Goal: Task Accomplishment & Management: Manage account settings

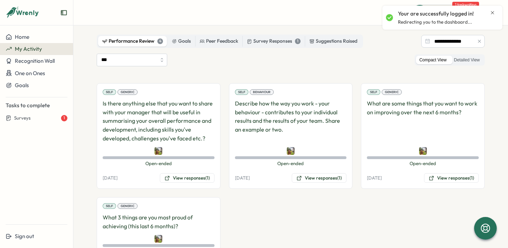
scroll to position [39, 0]
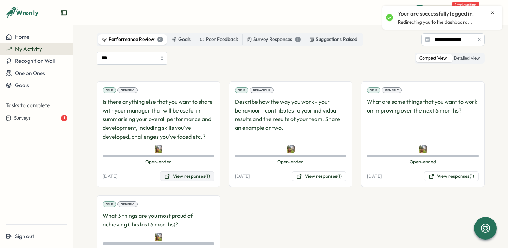
click at [186, 178] on button "View responses (1)" at bounding box center [187, 176] width 55 height 10
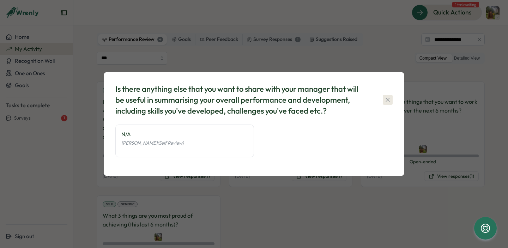
click at [385, 96] on button "button" at bounding box center [387, 100] width 10 height 10
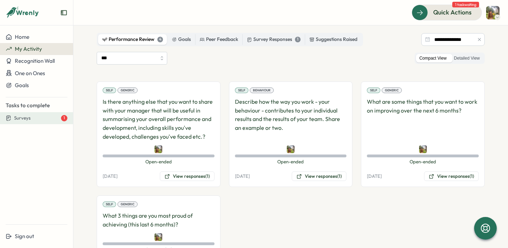
click at [38, 119] on div "Surveys 1" at bounding box center [40, 118] width 53 height 6
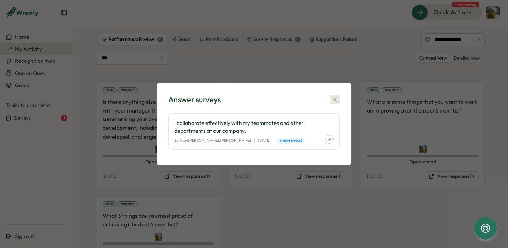
click at [334, 98] on icon "button" at bounding box center [334, 99] width 7 height 7
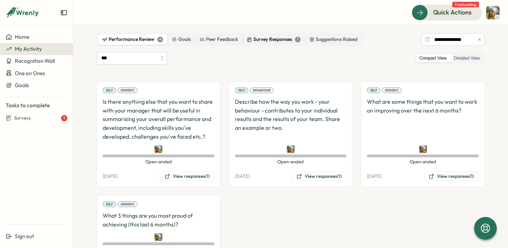
click at [275, 39] on div "Survey Responses 1" at bounding box center [274, 40] width 54 height 8
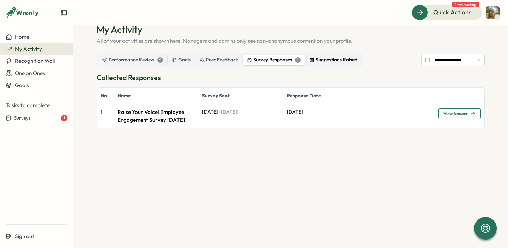
click at [336, 62] on div "Suggestions Raised" at bounding box center [333, 60] width 48 height 8
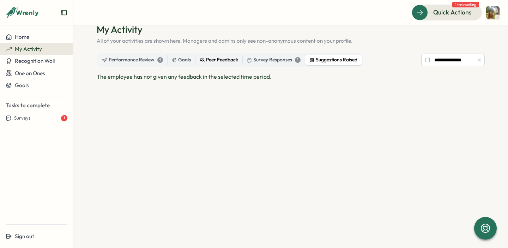
click at [228, 62] on div "Peer Feedback" at bounding box center [218, 60] width 38 height 8
click at [176, 60] on div "Goals" at bounding box center [181, 60] width 19 height 8
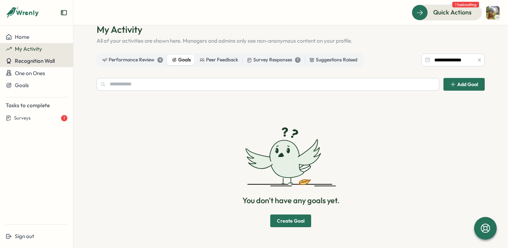
click at [37, 61] on span "Recognition Wall" at bounding box center [35, 60] width 40 height 7
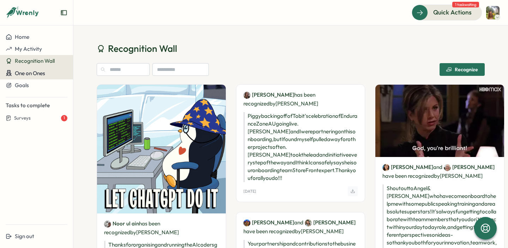
click at [38, 73] on span "One on Ones" at bounding box center [30, 73] width 30 height 7
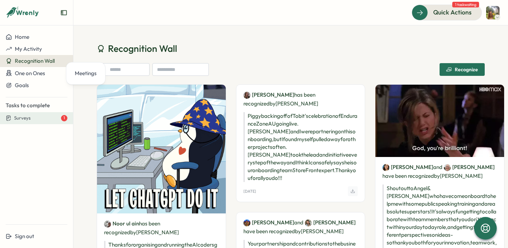
click at [38, 116] on div "Surveys 1" at bounding box center [40, 118] width 53 height 6
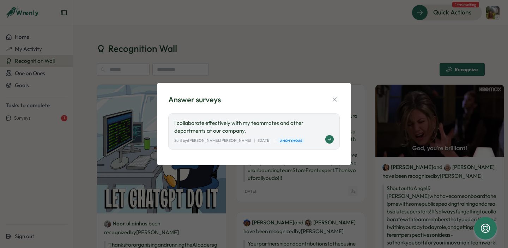
click at [244, 135] on div "I collaborate effectively with my teammates and other departments at our compan…" at bounding box center [253, 131] width 171 height 36
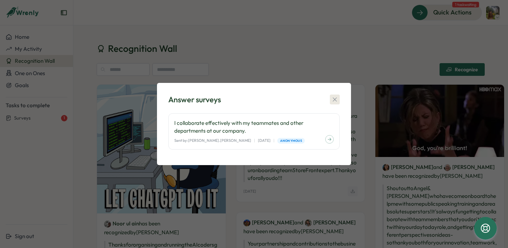
click at [334, 100] on icon "button" at bounding box center [334, 99] width 7 height 7
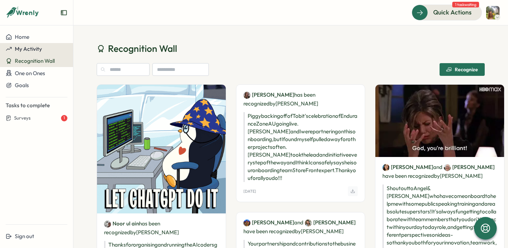
click at [29, 50] on span "My Activity" at bounding box center [28, 48] width 27 height 7
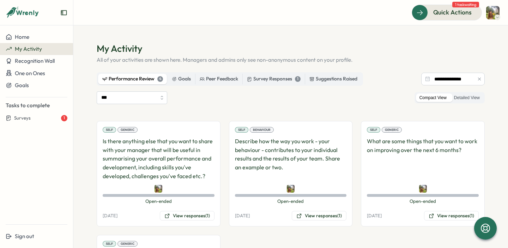
scroll to position [83, 0]
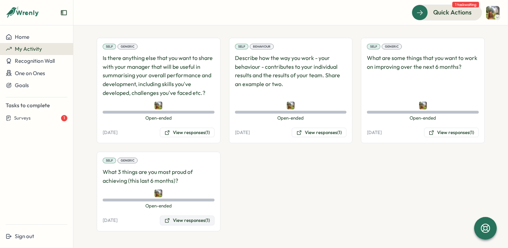
click at [190, 219] on button "View responses (1)" at bounding box center [187, 220] width 55 height 10
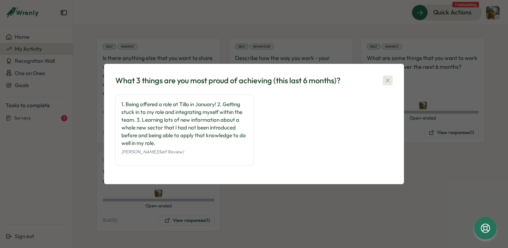
click at [384, 79] on icon "button" at bounding box center [387, 80] width 7 height 7
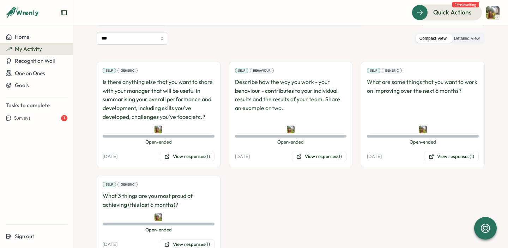
scroll to position [0, 0]
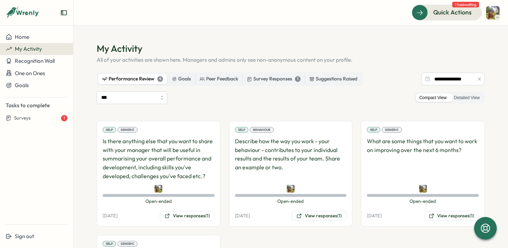
click at [122, 128] on div "Generic" at bounding box center [127, 130] width 20 height 6
click at [157, 97] on input "***" at bounding box center [132, 97] width 70 height 13
click at [217, 95] on div "*** Compact View Detailed View" at bounding box center [291, 97] width 388 height 13
